Goal: Task Accomplishment & Management: Manage account settings

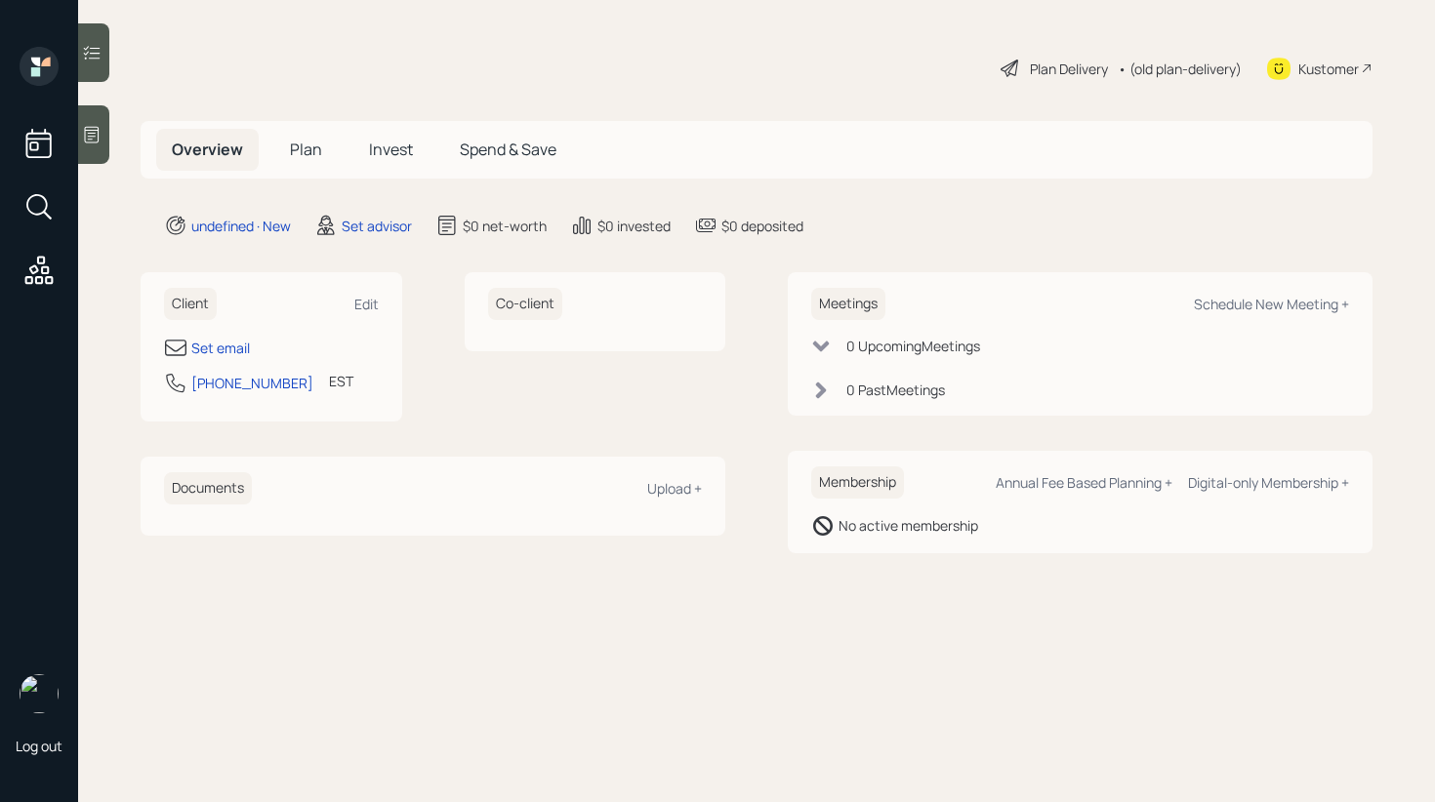
click at [362, 314] on div "Client Edit" at bounding box center [271, 304] width 215 height 32
click at [365, 301] on div "Edit" at bounding box center [366, 304] width 24 height 19
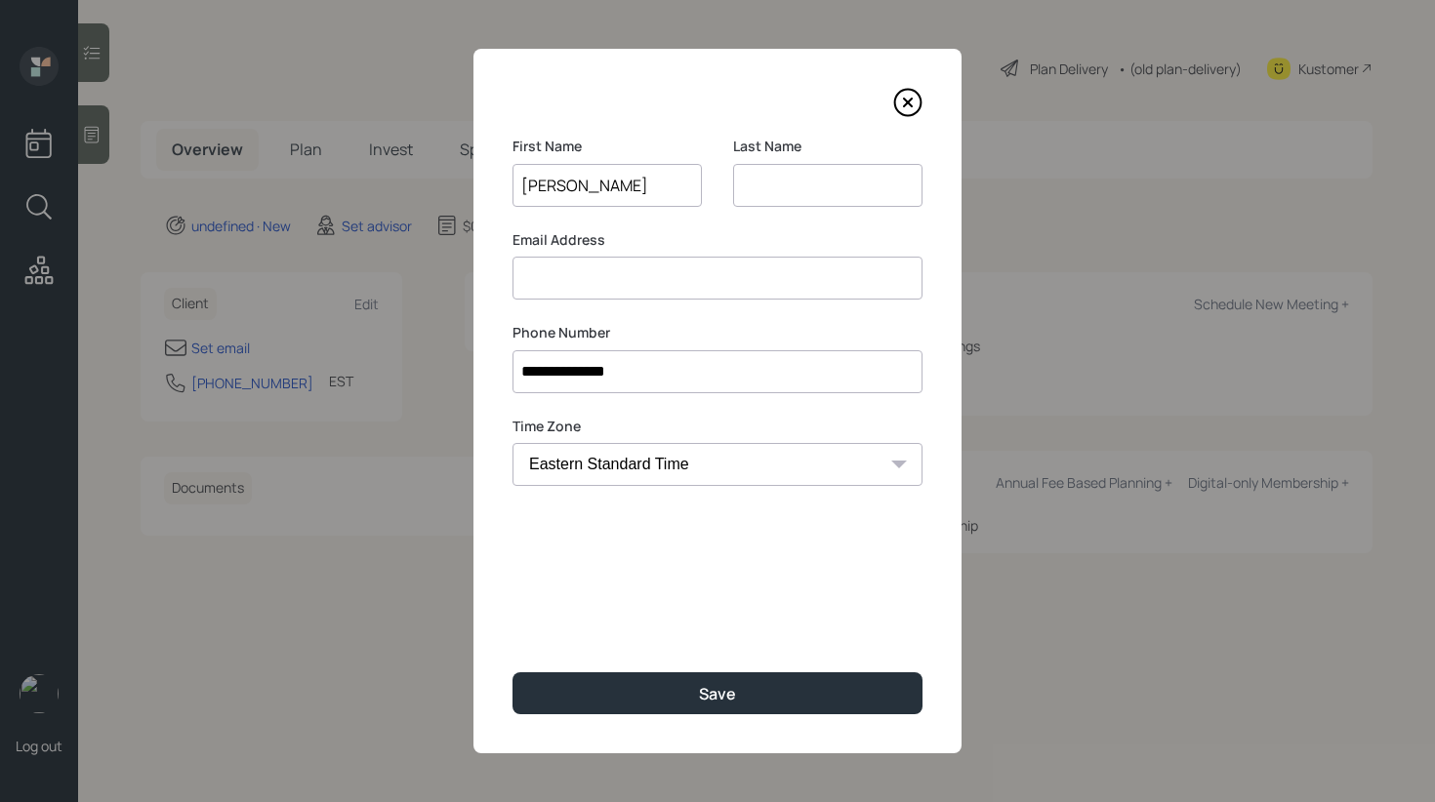
type input "[PERSON_NAME]"
type input "M"
type input "[EMAIL_ADDRESS][DOMAIN_NAME]"
click at [817, 172] on input "M" at bounding box center [827, 185] width 189 height 43
click at [798, 182] on input "M" at bounding box center [827, 185] width 189 height 43
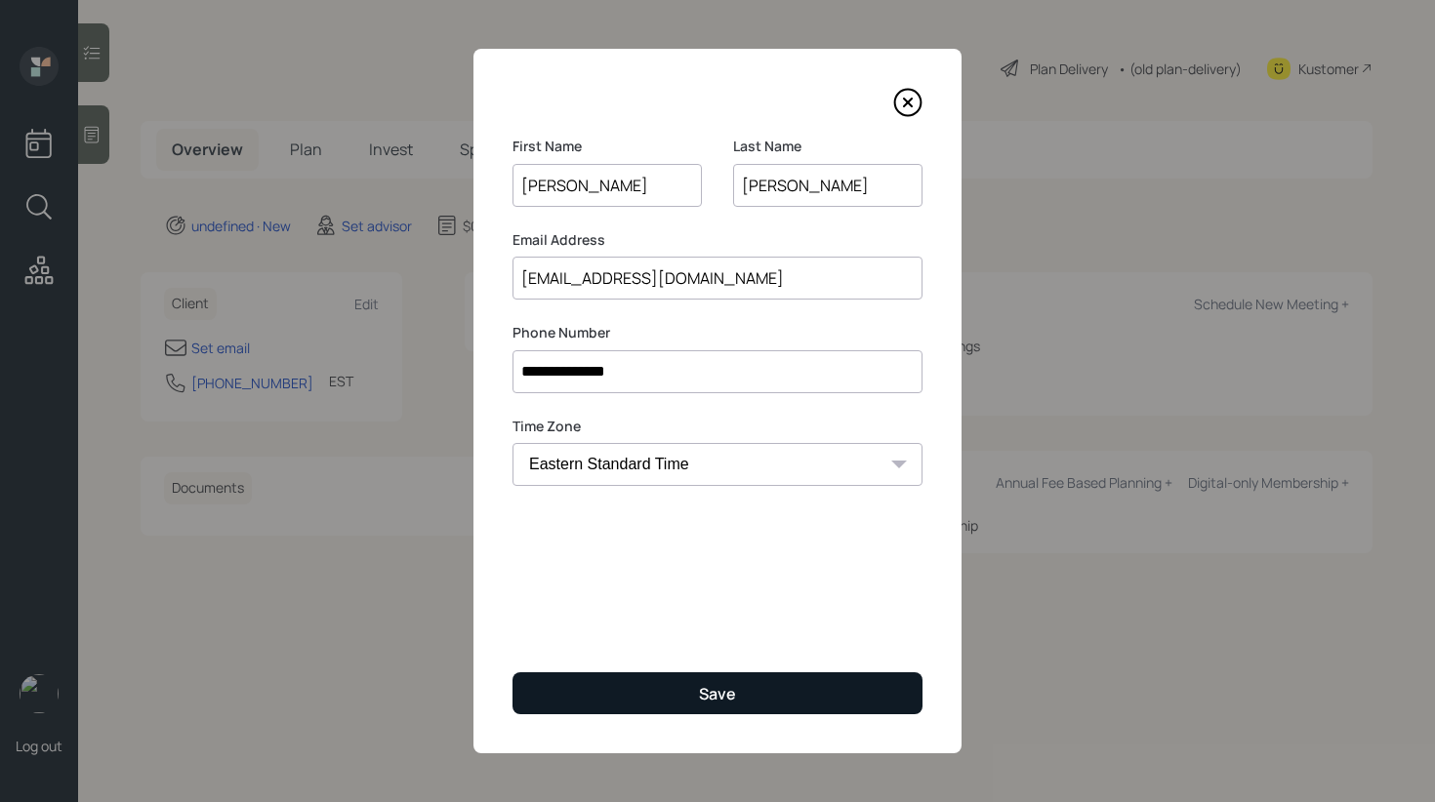
type input "[PERSON_NAME]"
click at [637, 699] on button "Save" at bounding box center [717, 694] width 410 height 42
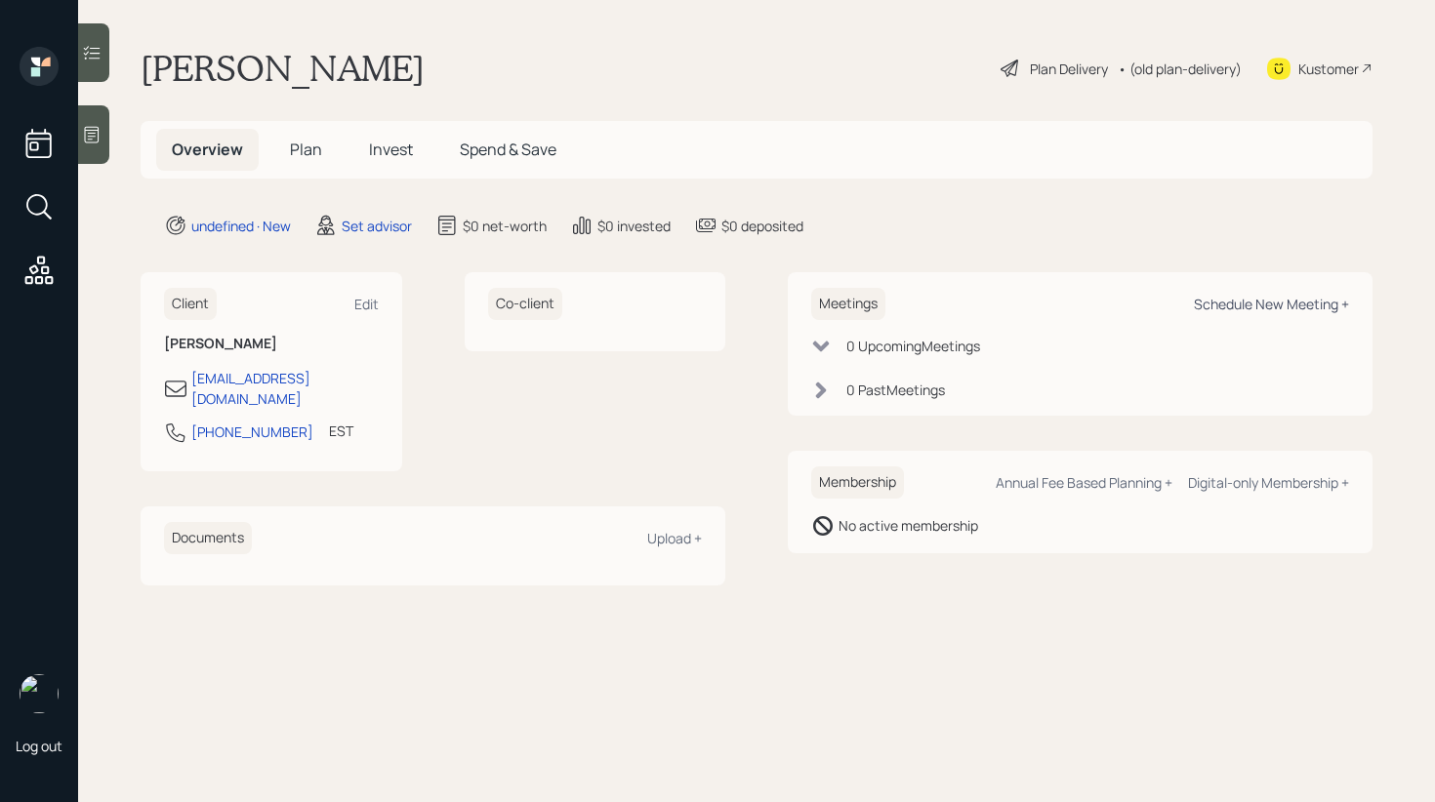
click at [1215, 306] on div "Schedule New Meeting +" at bounding box center [1271, 304] width 155 height 19
select select "round-[PERSON_NAME]"
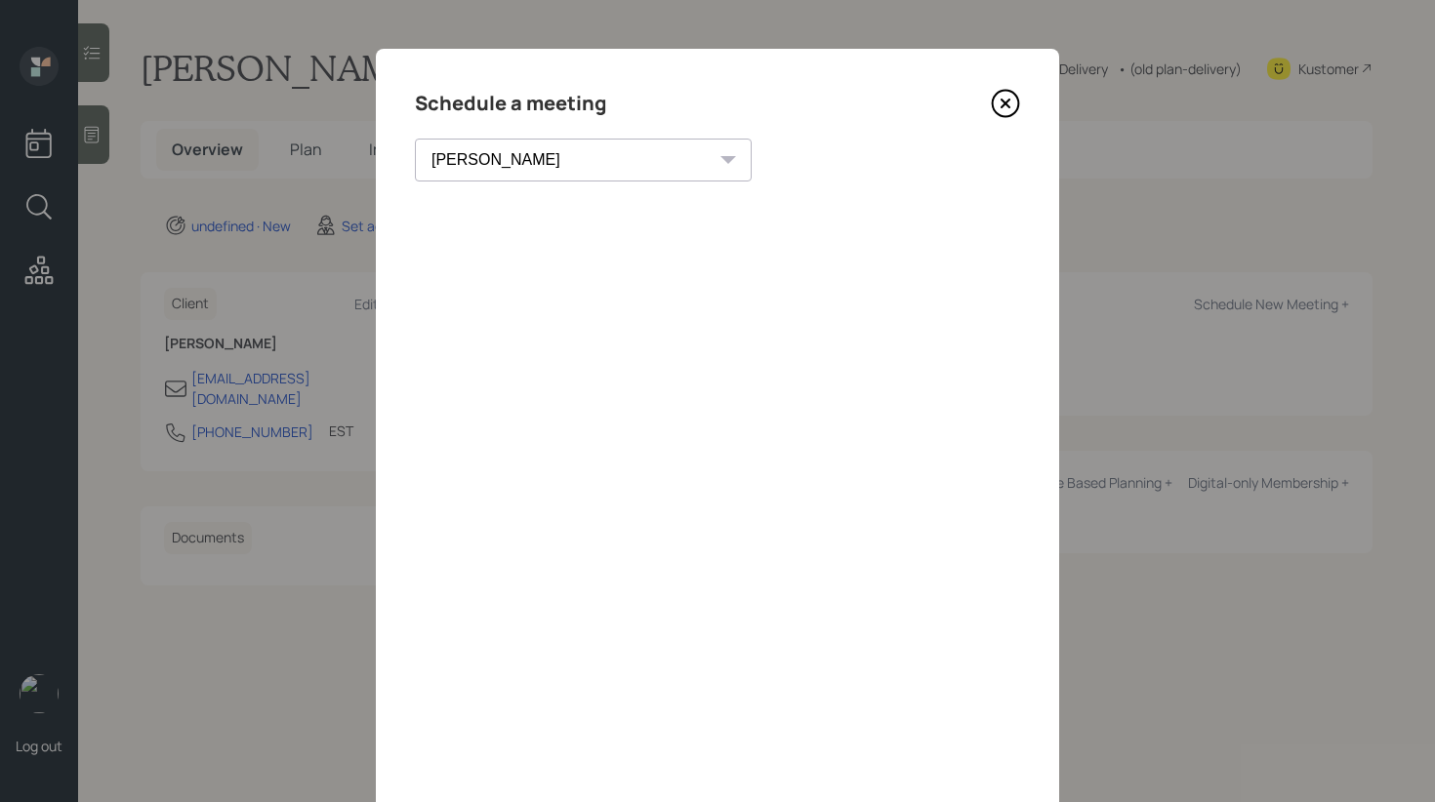
click at [1017, 99] on icon at bounding box center [1006, 104] width 26 height 26
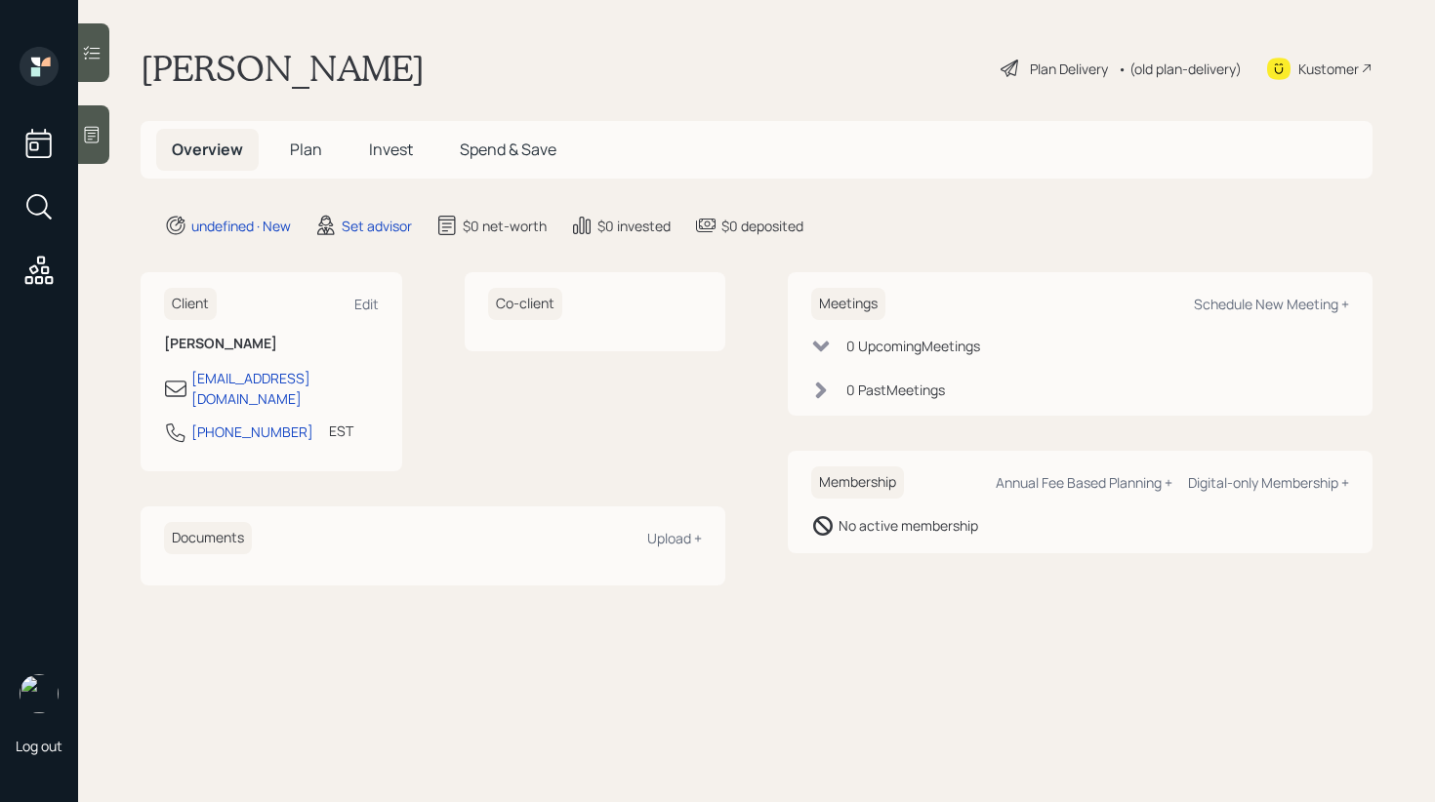
click at [87, 132] on icon at bounding box center [92, 135] width 20 height 20
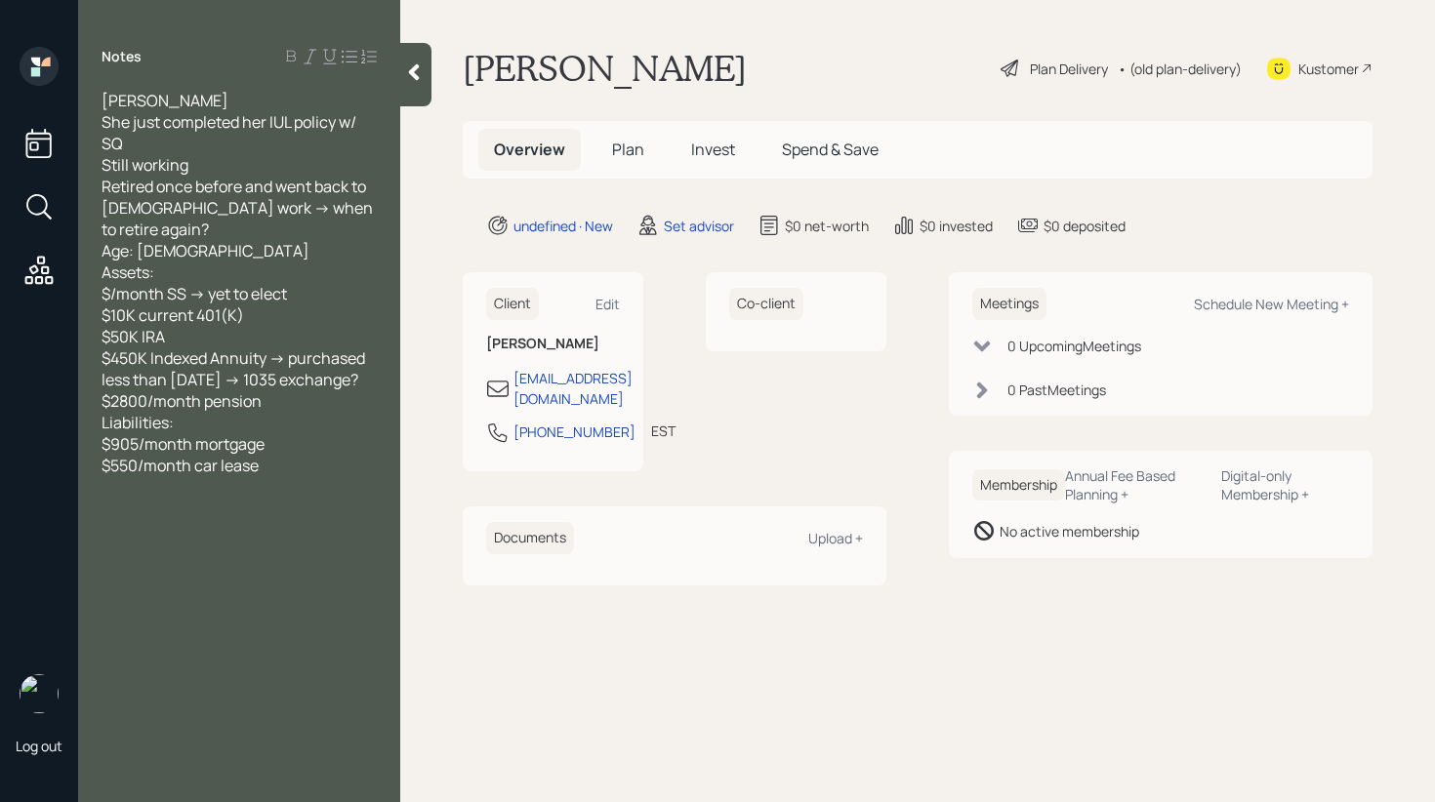
click at [411, 84] on div at bounding box center [415, 74] width 31 height 63
